Goal: Check status: Check status

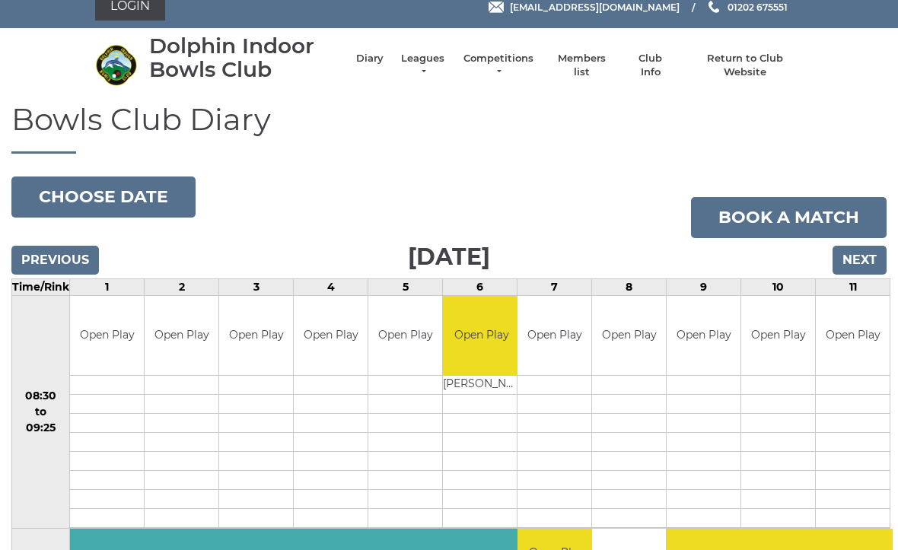
scroll to position [16, 0]
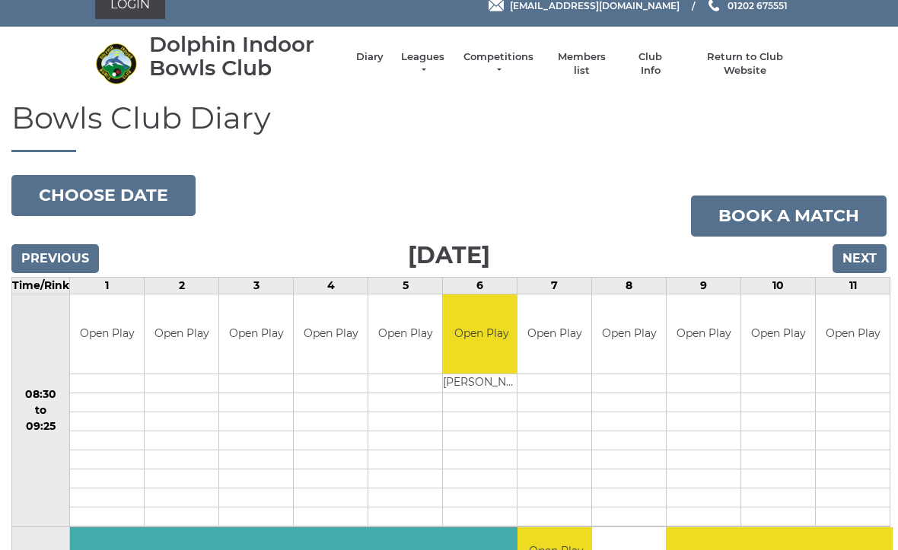
click at [64, 254] on input "Previous" at bounding box center [55, 258] width 88 height 29
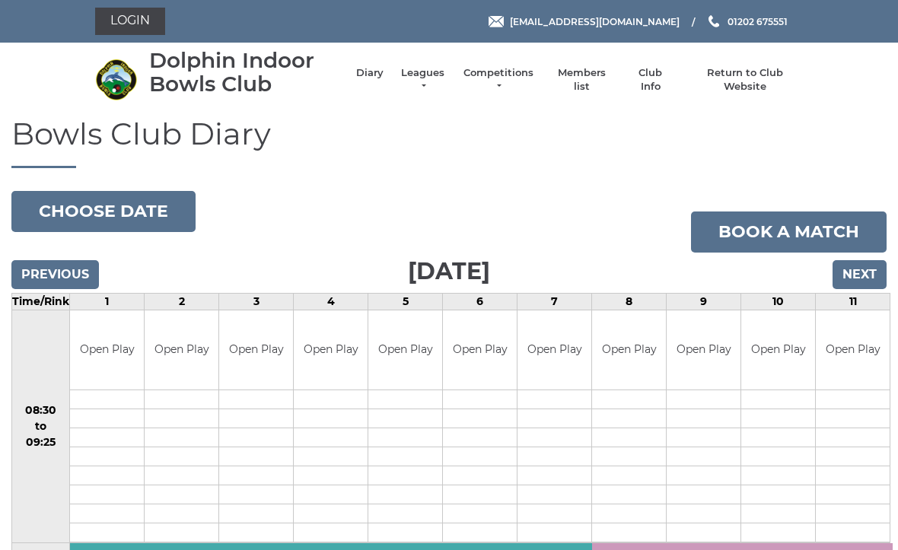
click at [59, 274] on input "Previous" at bounding box center [55, 274] width 88 height 29
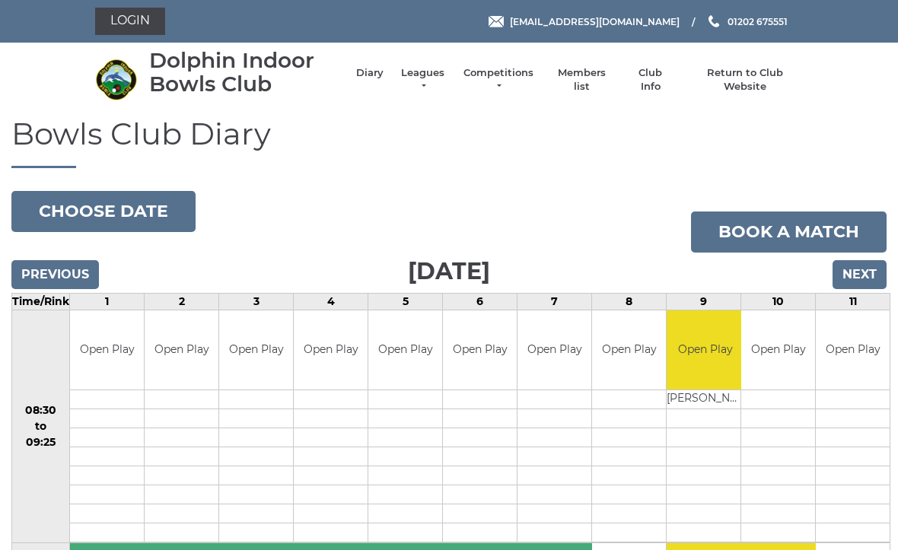
click at [866, 272] on input "Next" at bounding box center [860, 274] width 54 height 29
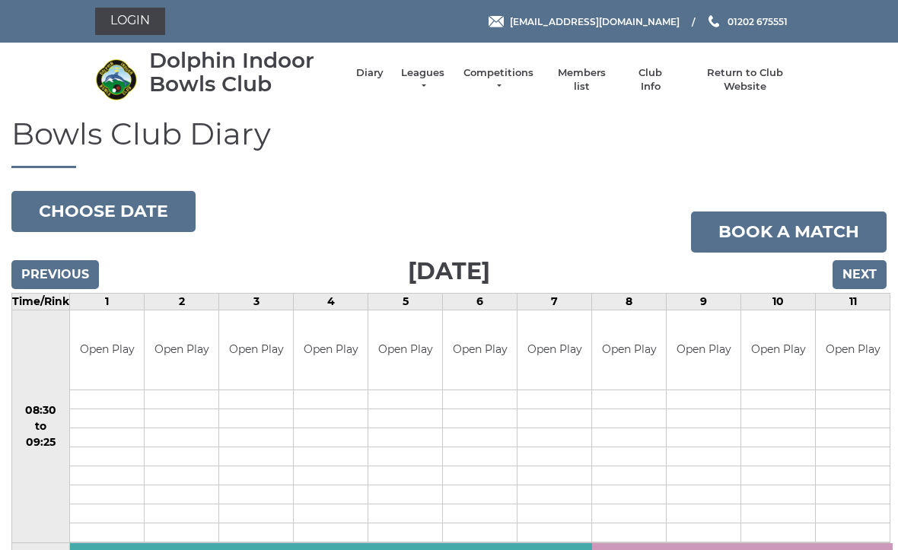
click at [865, 279] on input "Next" at bounding box center [860, 274] width 54 height 29
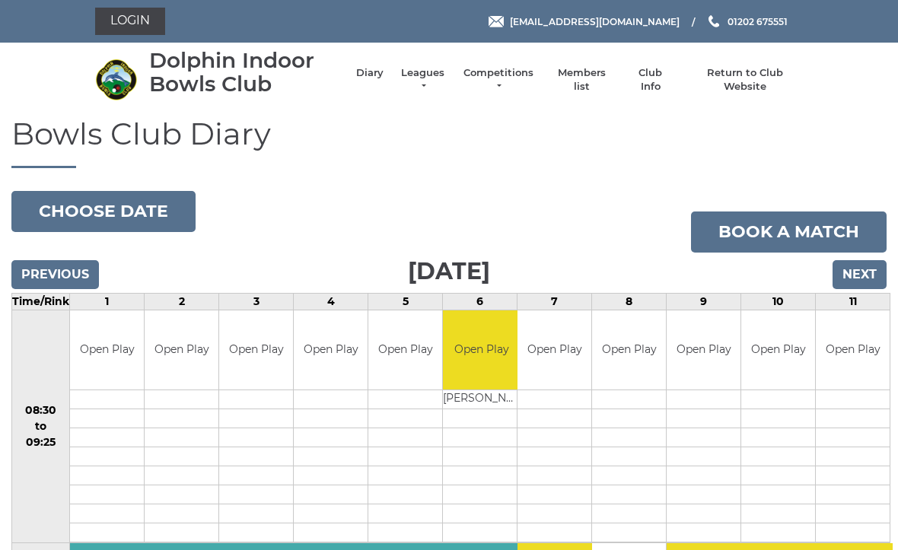
click at [871, 273] on input "Next" at bounding box center [860, 274] width 54 height 29
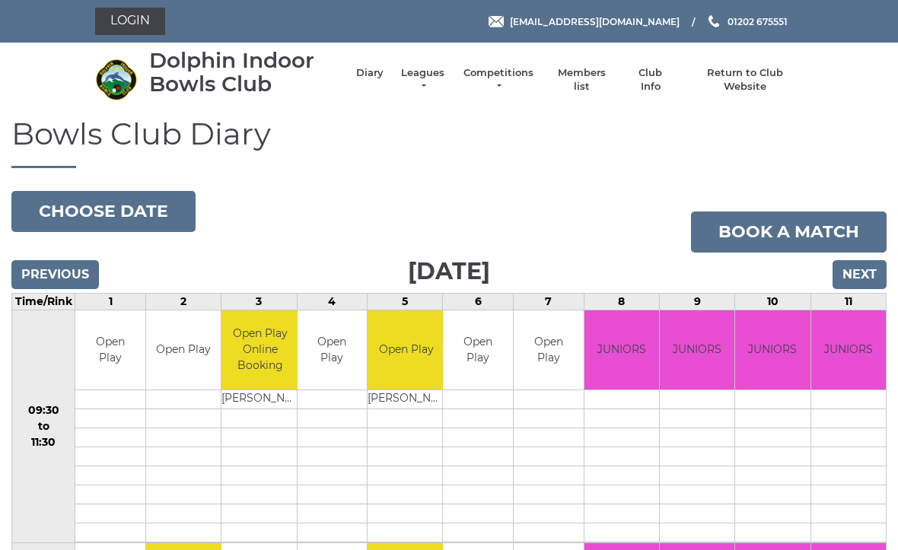
click at [853, 275] on input "Next" at bounding box center [860, 274] width 54 height 29
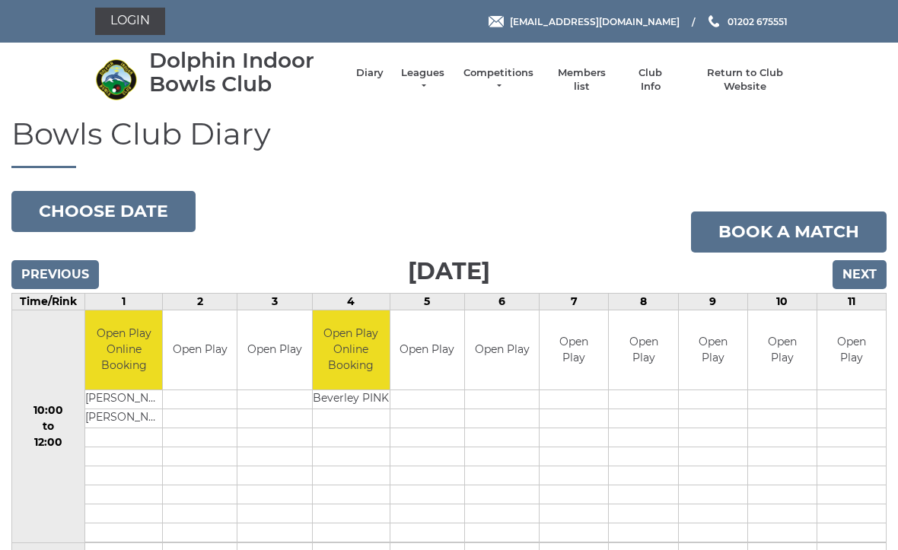
click at [862, 274] on input "Next" at bounding box center [860, 274] width 54 height 29
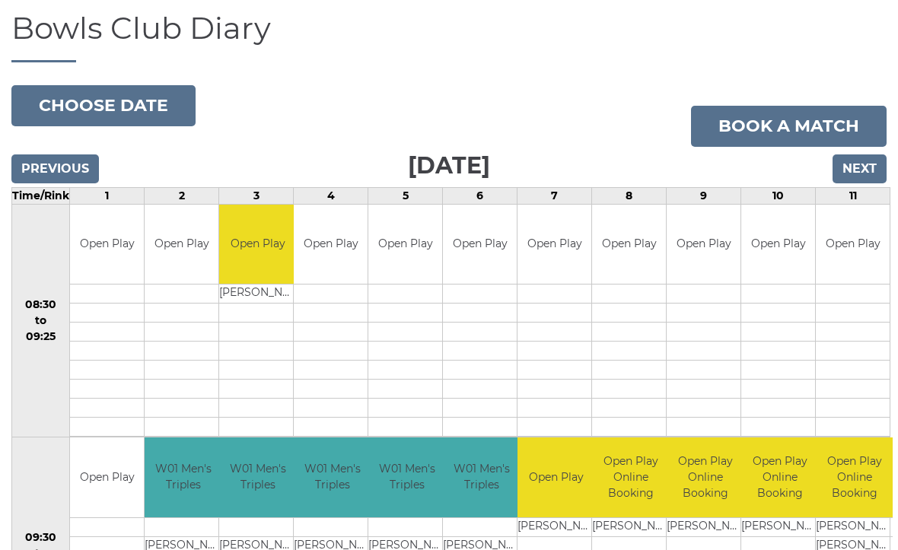
scroll to position [105, 0]
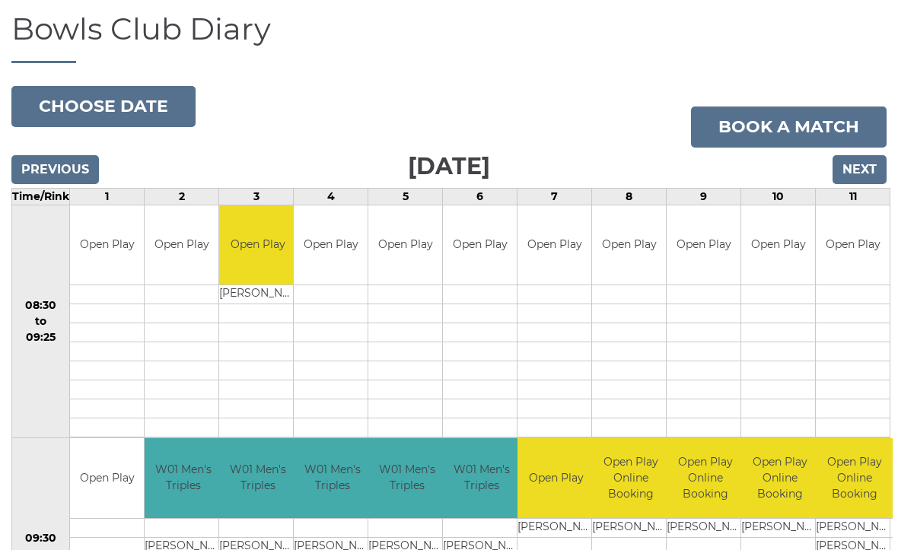
click at [863, 172] on input "Next" at bounding box center [860, 169] width 54 height 29
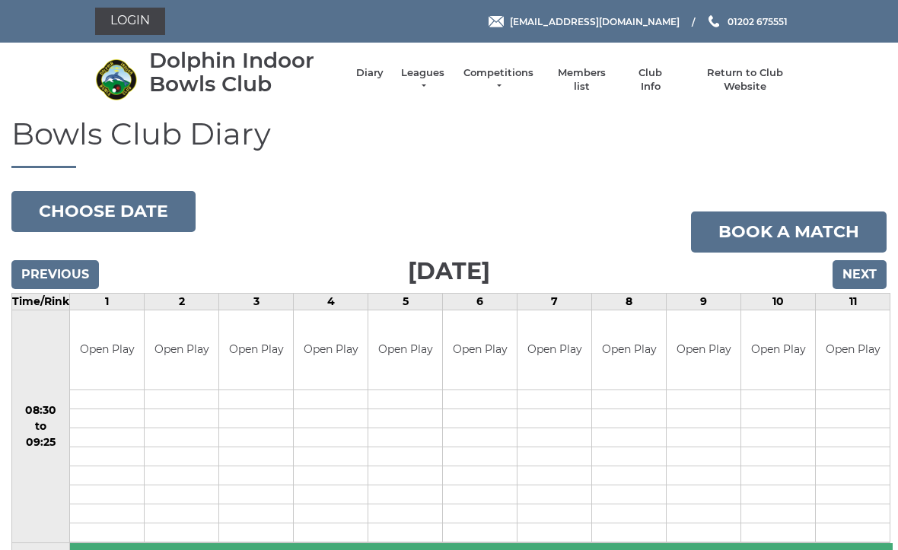
click at [857, 279] on input "Next" at bounding box center [860, 274] width 54 height 29
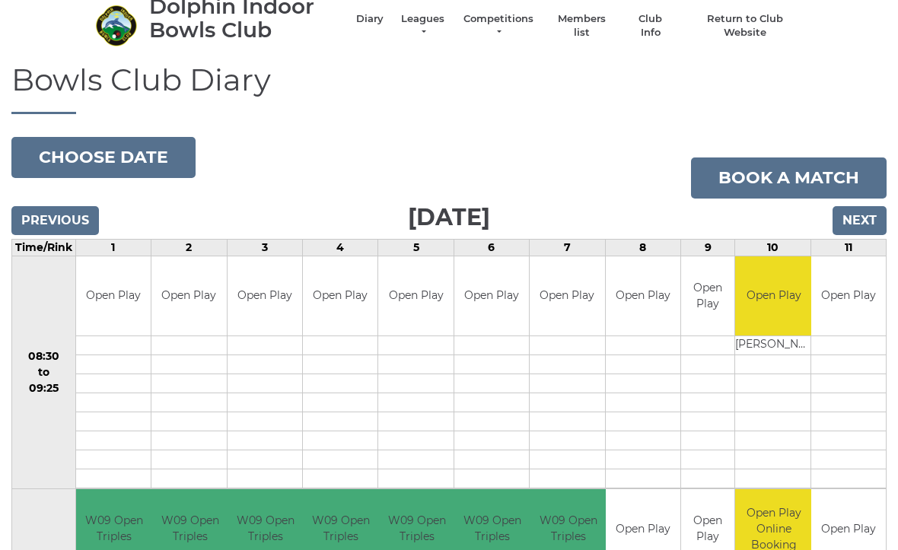
scroll to position [39, 0]
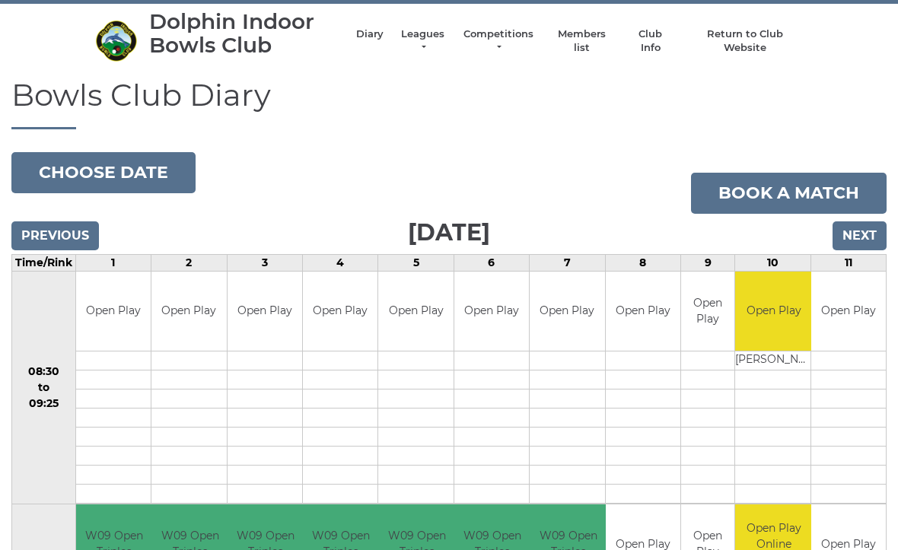
click at [867, 236] on input "Next" at bounding box center [860, 236] width 54 height 29
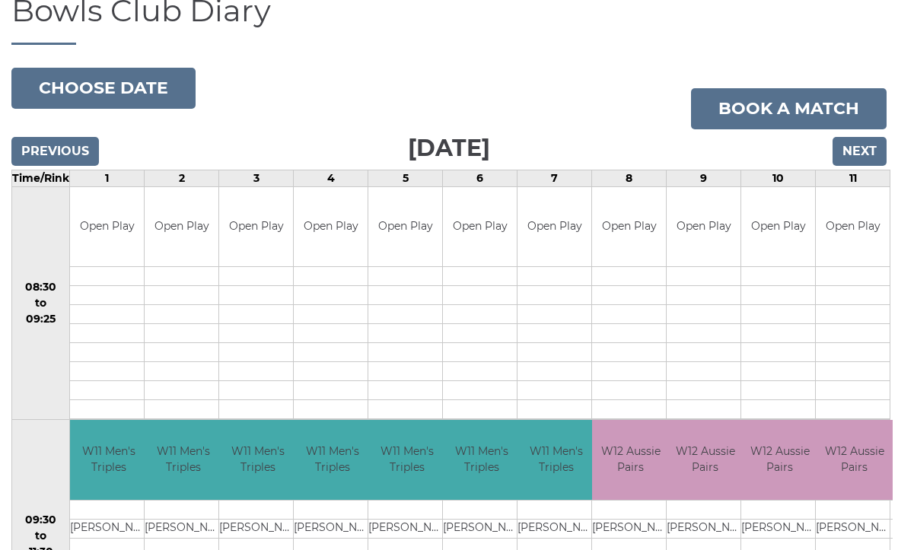
scroll to position [122, 0]
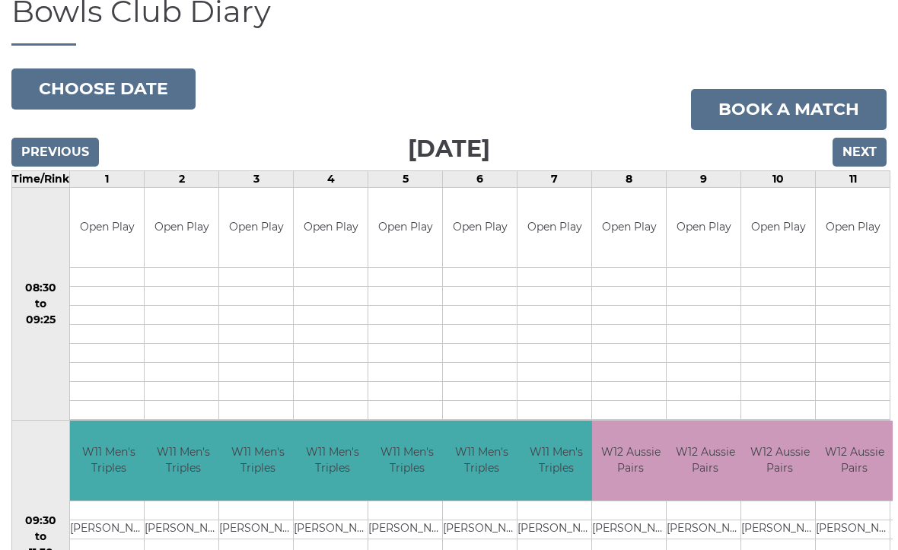
click at [866, 140] on input "Next" at bounding box center [860, 153] width 54 height 29
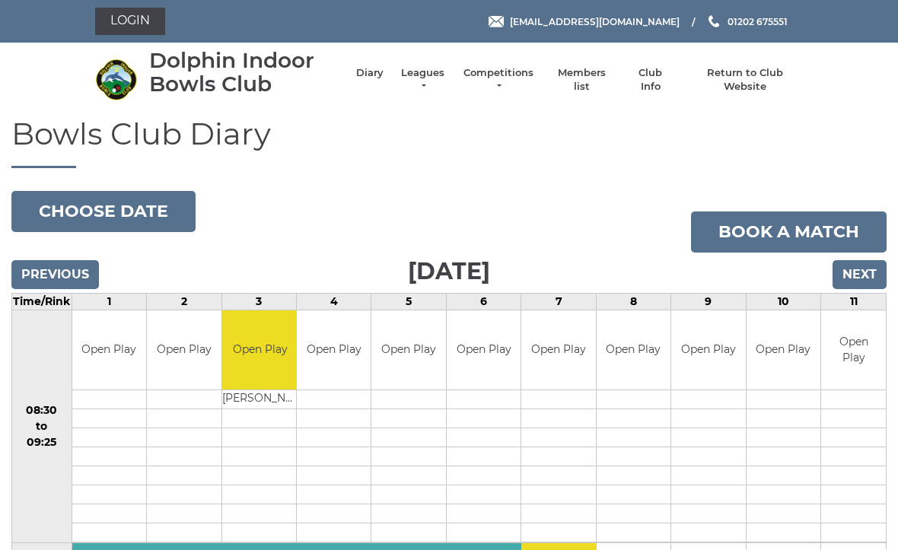
click at [64, 274] on input "Previous" at bounding box center [55, 274] width 88 height 29
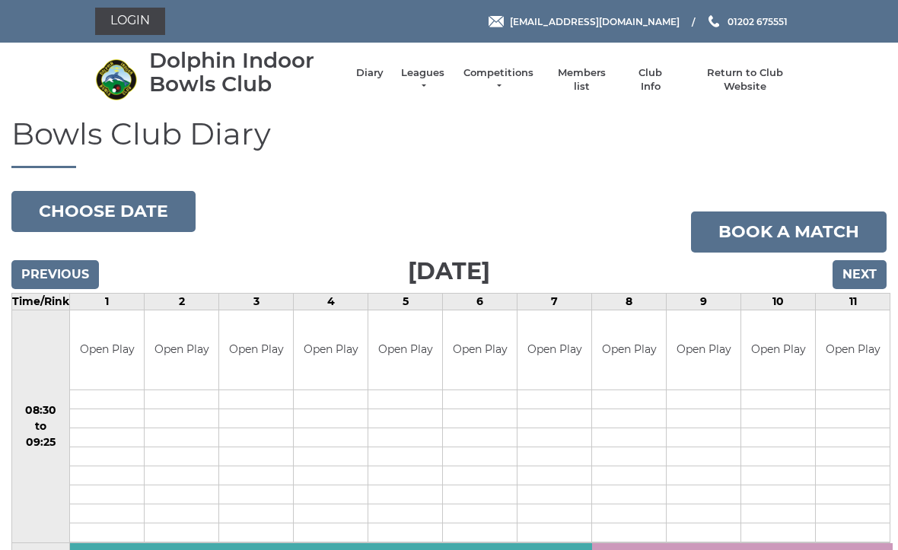
click at [62, 263] on input "Previous" at bounding box center [55, 274] width 88 height 29
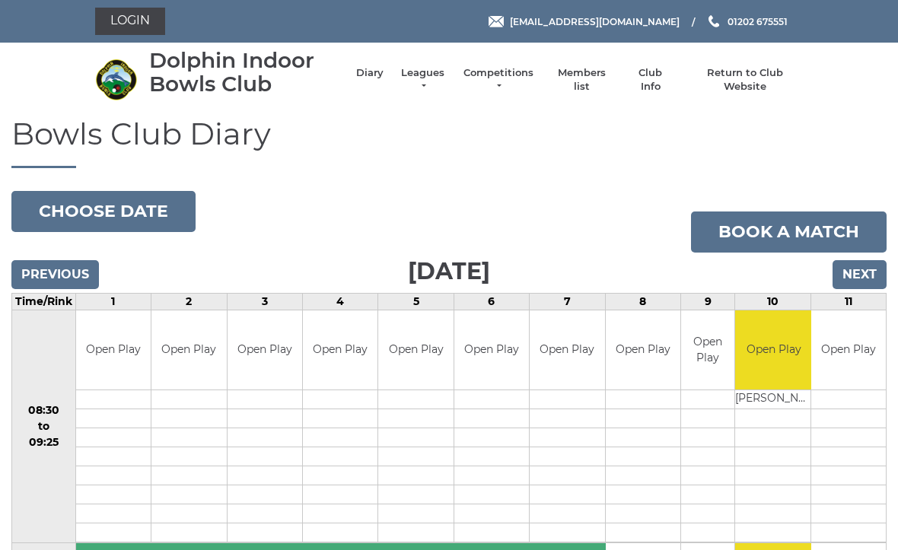
click at [64, 282] on input "Previous" at bounding box center [55, 274] width 88 height 29
